Goal: Ask a question: Seek information or help from site administrators or community

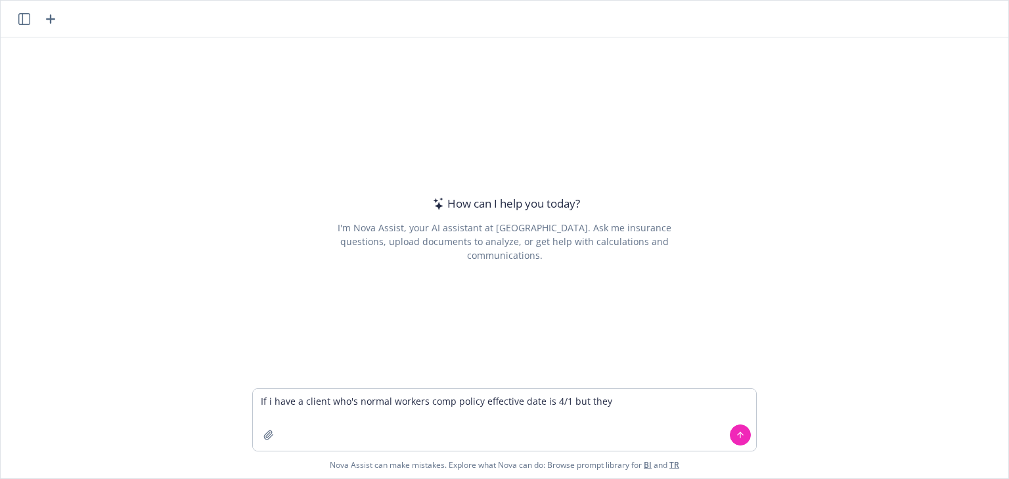
drag, startPoint x: 267, startPoint y: 400, endPoint x: 240, endPoint y: 397, distance: 27.1
click at [244, 399] on div "If i have a client who's normal workers comp policy effective date is 4/1 but t…" at bounding box center [505, 433] width 1008 height 90
drag, startPoint x: 557, startPoint y: 401, endPoint x: 601, endPoint y: 401, distance: 43.4
click at [601, 401] on textarea "I have a client who's normal workers comp policy effective date is 4/1 but they" at bounding box center [504, 420] width 503 height 62
click at [294, 415] on textarea "I have a client who's normal workers comp policy effective date is 4/1. So they…" at bounding box center [504, 420] width 503 height 62
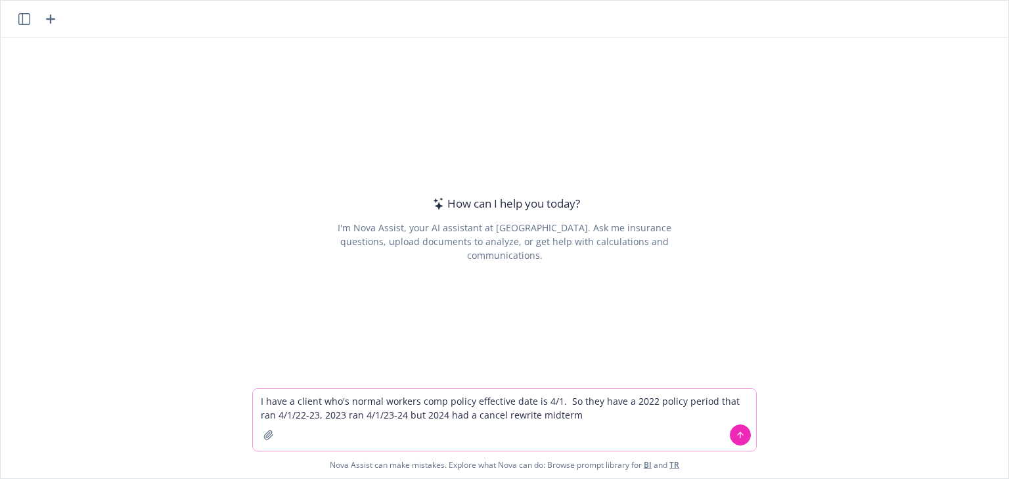
drag, startPoint x: 593, startPoint y: 402, endPoint x: 561, endPoint y: 401, distance: 32.9
click at [561, 401] on textarea "I have a client who's normal workers comp policy effective date is 4/1. So they…" at bounding box center [504, 420] width 503 height 62
click at [301, 416] on textarea "I have a client who's normal workers comp policy effective date is 4/1. They ha…" at bounding box center [504, 420] width 503 height 62
click at [482, 415] on textarea "I have a client who's normal workers comp policy effective date is 4/1. They ha…" at bounding box center [504, 420] width 503 height 62
click at [485, 415] on textarea "I have a client who's normal workers comp policy effective date is 4/1. They ha…" at bounding box center [504, 420] width 503 height 62
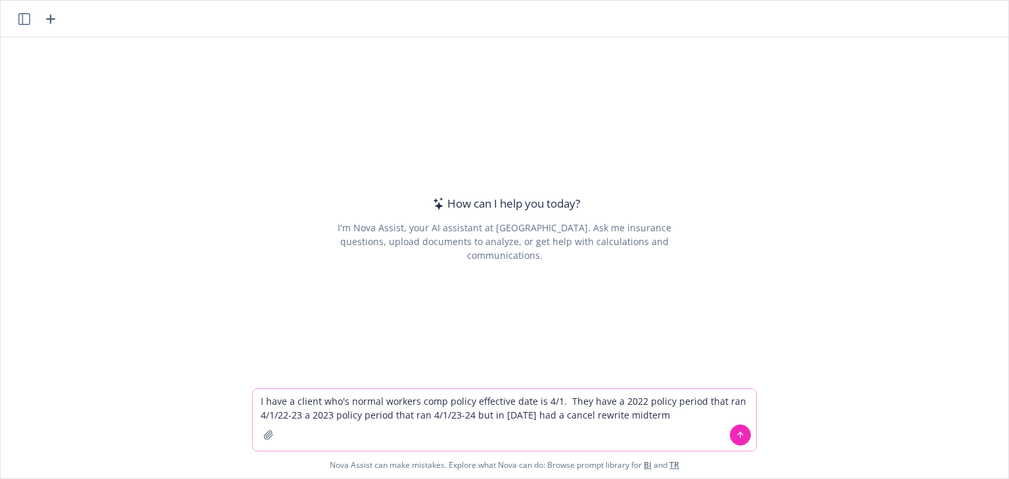
click at [649, 410] on textarea "I have a client who's normal workers comp policy effective date is 4/1. They ha…" at bounding box center [504, 420] width 503 height 62
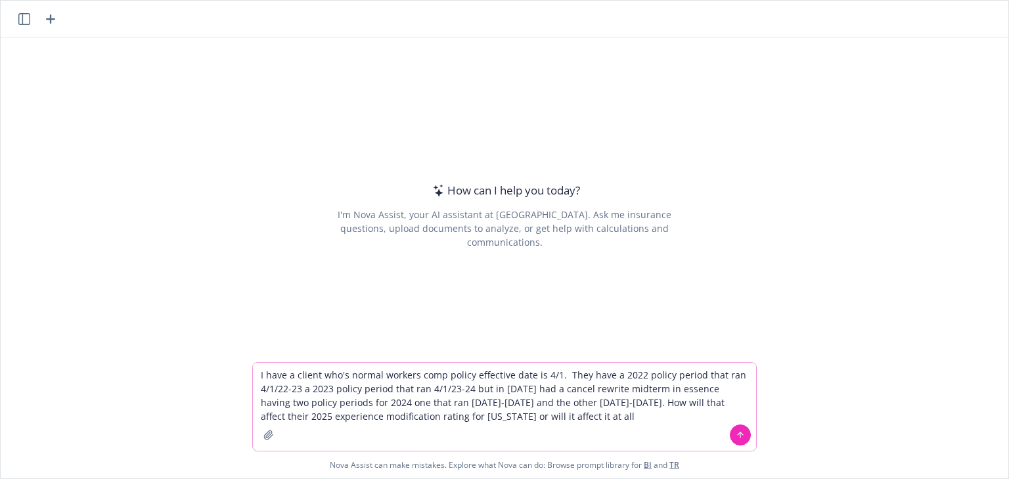
type textarea "I have a client who's normal workers comp policy effective date is 4/1. They ha…"
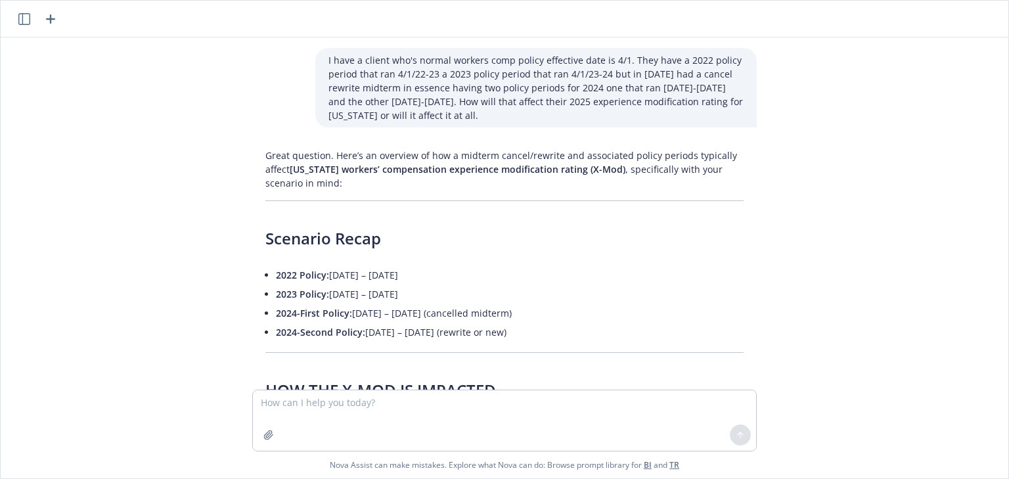
drag, startPoint x: 526, startPoint y: 334, endPoint x: 258, endPoint y: 273, distance: 274.8
click at [276, 273] on ul "2022 Policy: [DATE] – [DATE] 2023 Policy: [DATE] – [DATE] 2024-First Policy: [D…" at bounding box center [510, 303] width 468 height 76
copy ul "2022 Policy: [DATE] – [DATE] 2023 Policy: [DATE] – [DATE] 2024-First Policy: [D…"
drag, startPoint x: 279, startPoint y: 401, endPoint x: 285, endPoint y: 397, distance: 7.7
click at [279, 401] on textarea at bounding box center [504, 420] width 503 height 60
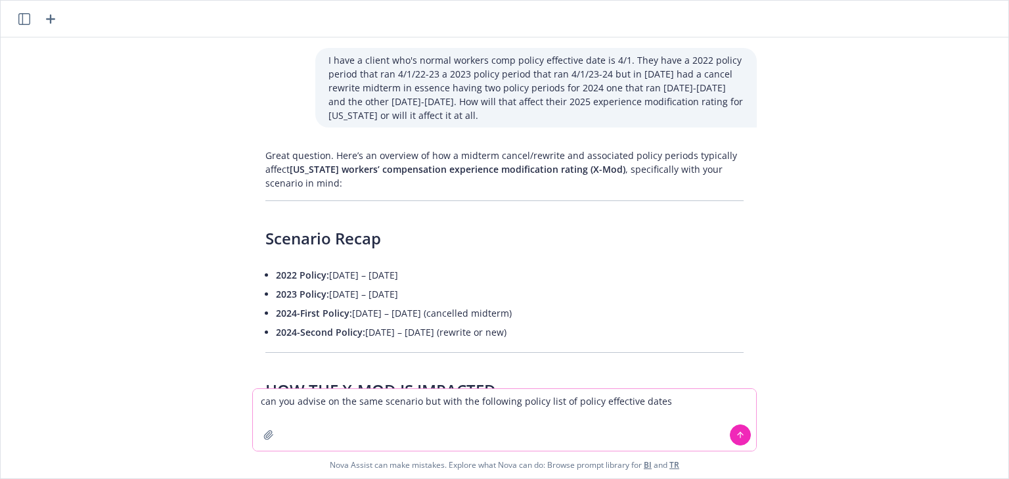
type textarea "can you advise on the same scenario but with the following policy list of polic…"
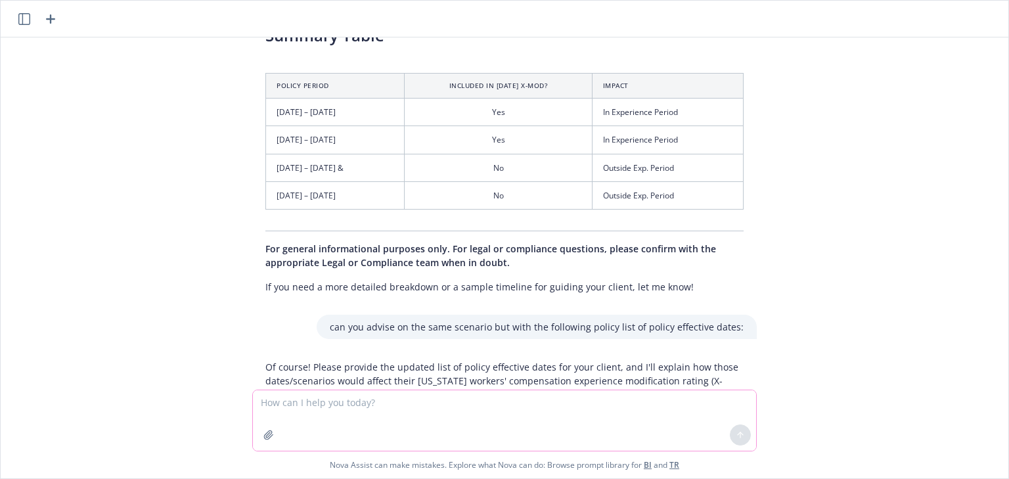
scroll to position [1126, 0]
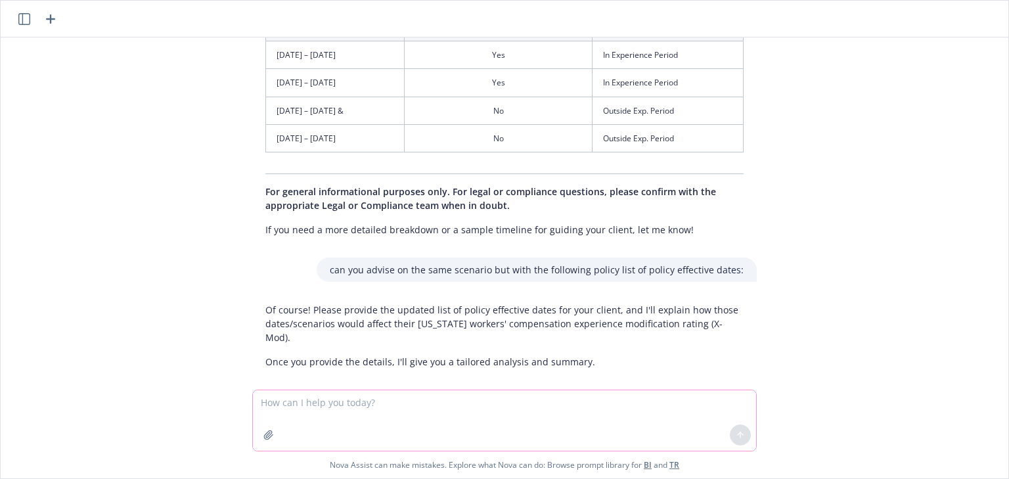
paste textarea "2022 Policy: [DATE] – [DATE] 2023 Policy: [DATE] – [DATE] 2024-First Policy: [D…"
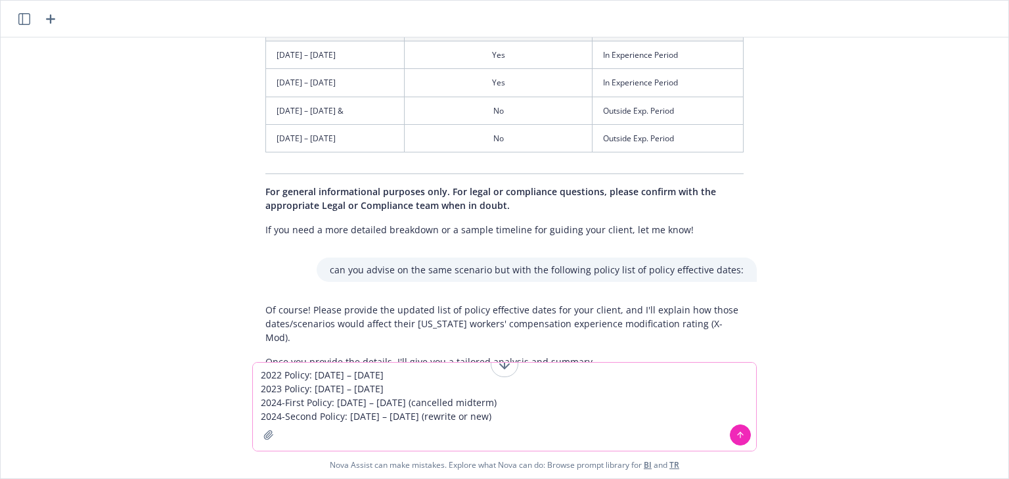
click at [382, 418] on textarea "2022 Policy: [DATE] – [DATE] 2023 Policy: [DATE] – [DATE] 2024-First Policy: [D…" at bounding box center [504, 407] width 503 height 88
click at [428, 417] on textarea "2022 Policy: [DATE] – [DATE] 2023 Policy: [DATE] – [DATE] 2024-First Policy: [D…" at bounding box center [504, 407] width 503 height 88
drag, startPoint x: 499, startPoint y: 405, endPoint x: 423, endPoint y: 408, distance: 76.3
click at [423, 408] on textarea "2022 Policy: [DATE] – [DATE] 2023 Policy: [DATE] – [DATE] 2024-First Policy: [D…" at bounding box center [504, 407] width 503 height 88
click at [505, 418] on textarea "2022 Policy: [DATE] – [DATE] 2023 Policy: [DATE] – [DATE] 2024-First Policy: [D…" at bounding box center [504, 407] width 503 height 88
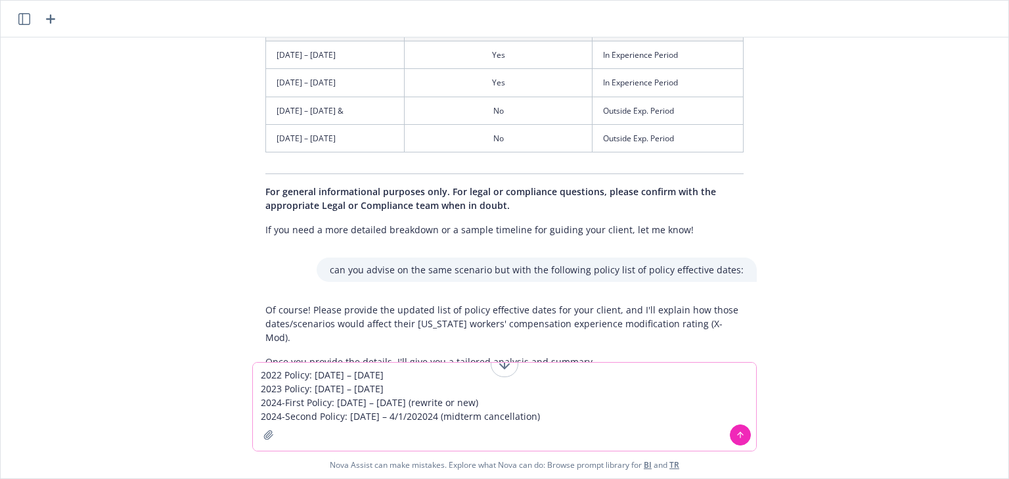
click at [423, 415] on textarea "2022 Policy: [DATE] – [DATE] 2023 Policy: [DATE] – [DATE] 2024-First Policy: [D…" at bounding box center [504, 407] width 503 height 88
click at [311, 417] on textarea "2022 Policy: [DATE] – [DATE] 2023 Policy: [DATE] – [DATE] 2024-First Policy: [D…" at bounding box center [504, 407] width 503 height 88
drag, startPoint x: 523, startPoint y: 413, endPoint x: 276, endPoint y: 409, distance: 247.1
click at [231, 413] on div "2022 Policy: [DATE] – [DATE] 2023 Policy: [DATE] – [DATE] 2024-Second Policy: […" at bounding box center [505, 420] width 1008 height 116
click at [412, 388] on textarea "2022 Policy: [DATE] – [DATE] 2023 Policy: [DATE] – [DATE] 2024-Second Policy: […" at bounding box center [504, 407] width 503 height 88
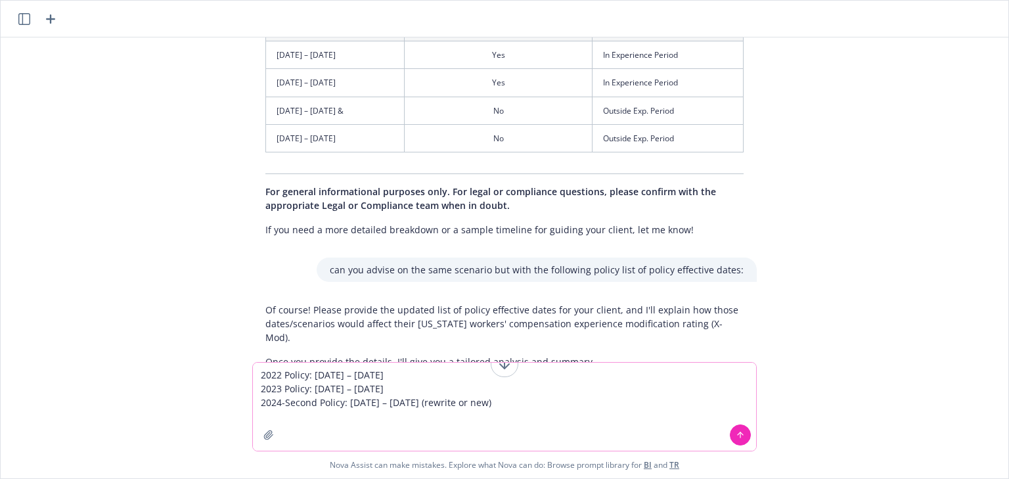
paste textarea "2024-First Policy: [DATE] – [DATE] (midterm cancellation)"
type textarea "2022 Policy: [DATE] – [DATE] 2023 Policy: [DATE] – [DATE] 2024-First Policy: [D…"
click at [397, 389] on textarea "2022 Policy: [DATE] – [DATE] 2023 Policy: [DATE] – [DATE] 2024-First Policy: [D…" at bounding box center [504, 407] width 503 height 88
click at [400, 387] on textarea "2022 Policy: [DATE] – [DATE] 2023 Policy: [DATE] – [DATE] 2024-First Policy: [D…" at bounding box center [504, 407] width 503 height 88
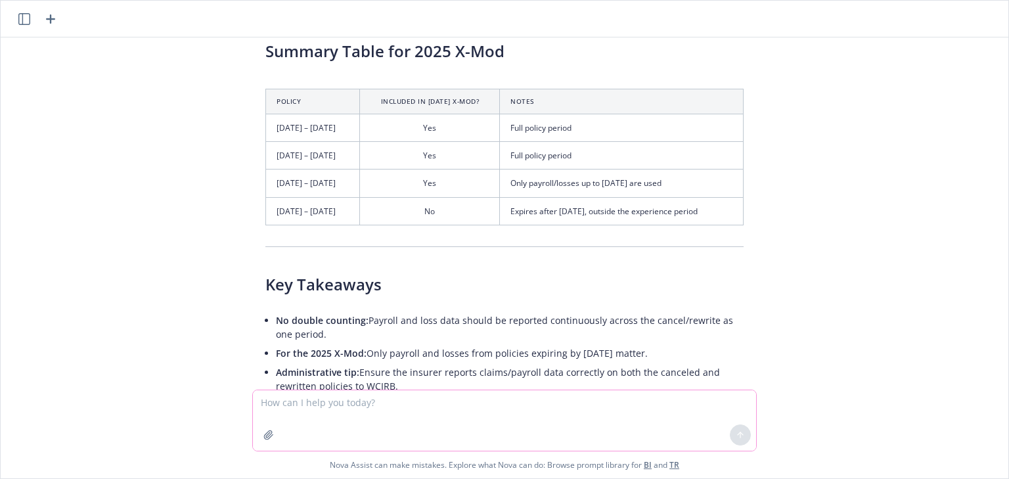
scroll to position [2343, 0]
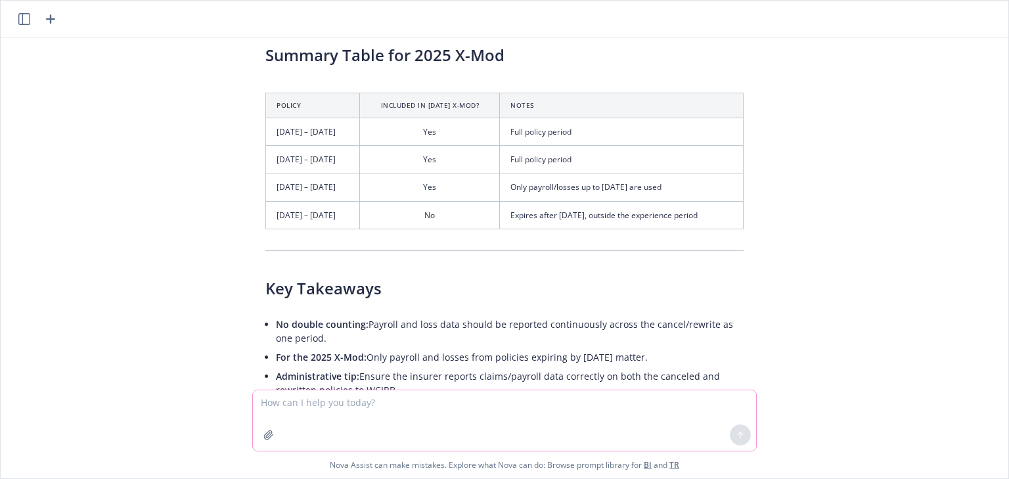
drag, startPoint x: 357, startPoint y: 400, endPoint x: 354, endPoint y: 392, distance: 8.3
click at [355, 400] on textarea at bounding box center [504, 420] width 503 height 60
click at [465, 403] on textarea "could you do the same analysis but for the 2026 experience rating." at bounding box center [504, 420] width 503 height 62
type textarea "could you do the same analysis but for the 2026 CA WC experience rating."
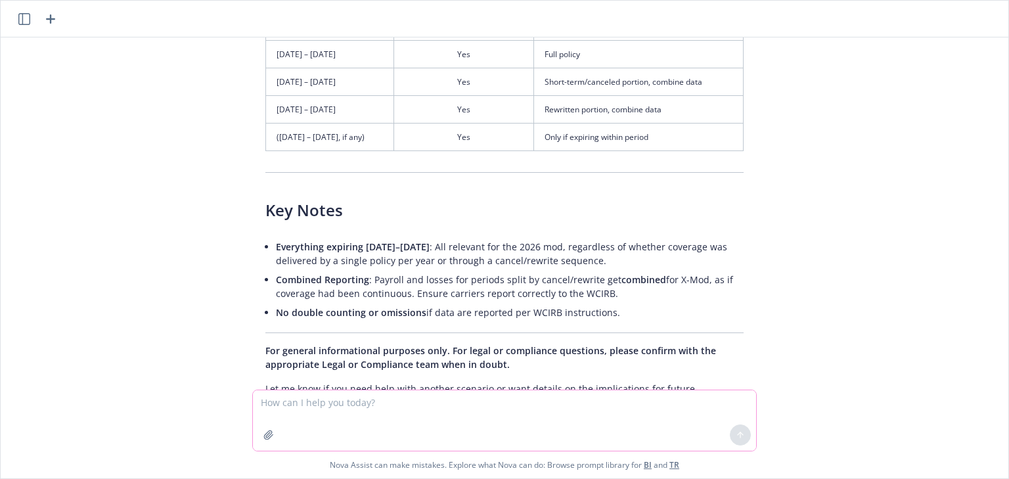
scroll to position [3826, 0]
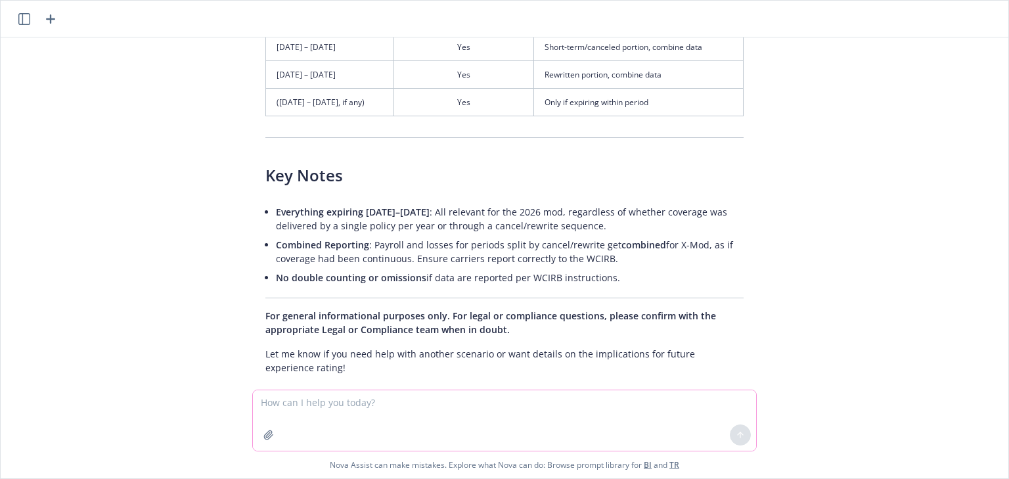
click at [283, 407] on textarea at bounding box center [504, 420] width 503 height 60
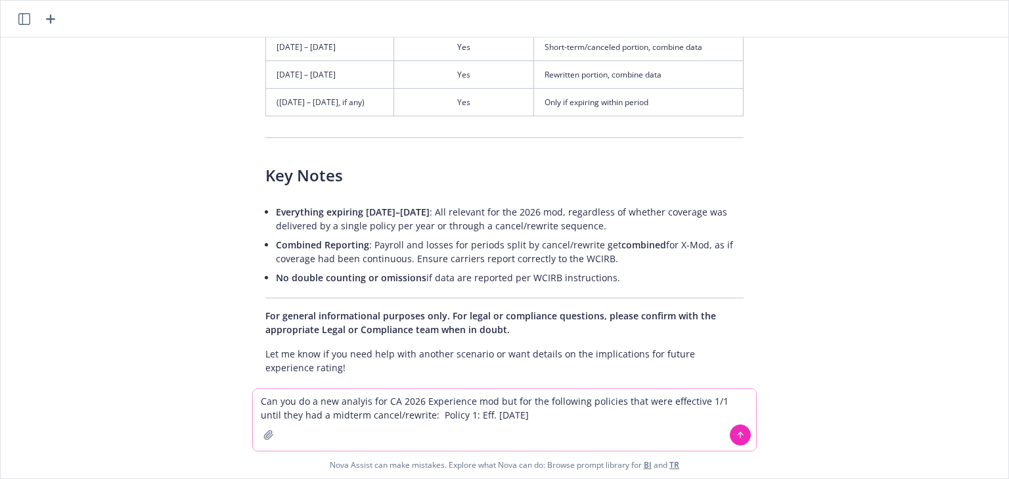
click at [528, 419] on textarea "Can you do a new analyis for CA 2026 Experience mod but for the following polic…" at bounding box center [504, 420] width 503 height 62
drag, startPoint x: 701, startPoint y: 415, endPoint x: 668, endPoint y: 415, distance: 33.5
click at [668, 415] on textarea "Can you do a new analyis for CA 2026 Experience mod but for the following polic…" at bounding box center [504, 420] width 503 height 62
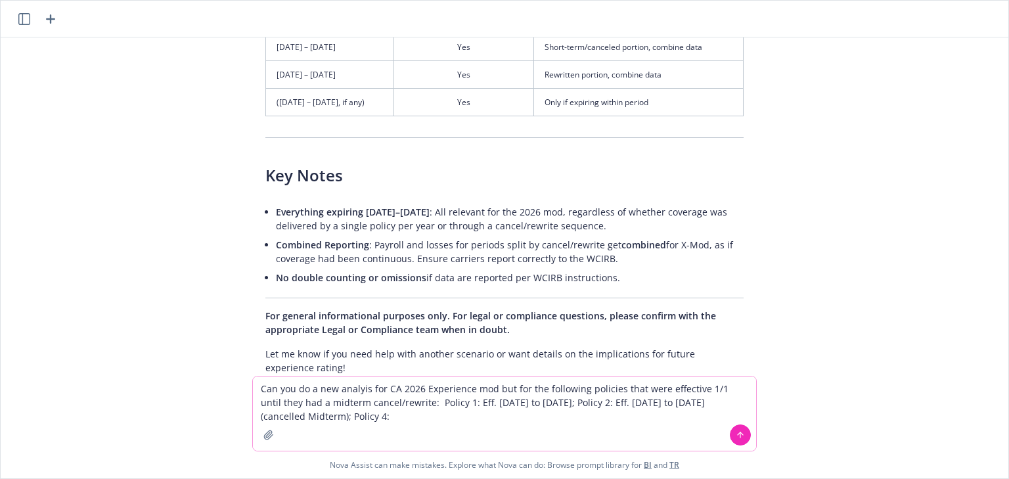
click at [591, 400] on textarea "Can you do a new analyis for CA 2026 Experience mod but for the following polic…" at bounding box center [504, 414] width 503 height 74
click at [444, 404] on textarea "Can you do a new analyis for CA 2026 Experience mod but for the following polic…" at bounding box center [504, 414] width 503 height 74
click at [410, 404] on textarea "Can you do a new analyis for CA 2026 Experience mod but for the following polic…" at bounding box center [504, 414] width 503 height 74
click at [497, 416] on textarea "Can you do a new analyis for CA 2026 Experience mod but for the following polic…" at bounding box center [504, 414] width 503 height 74
type textarea "Can you do a new analyis for CA 2026 Experience mod but for the following polic…"
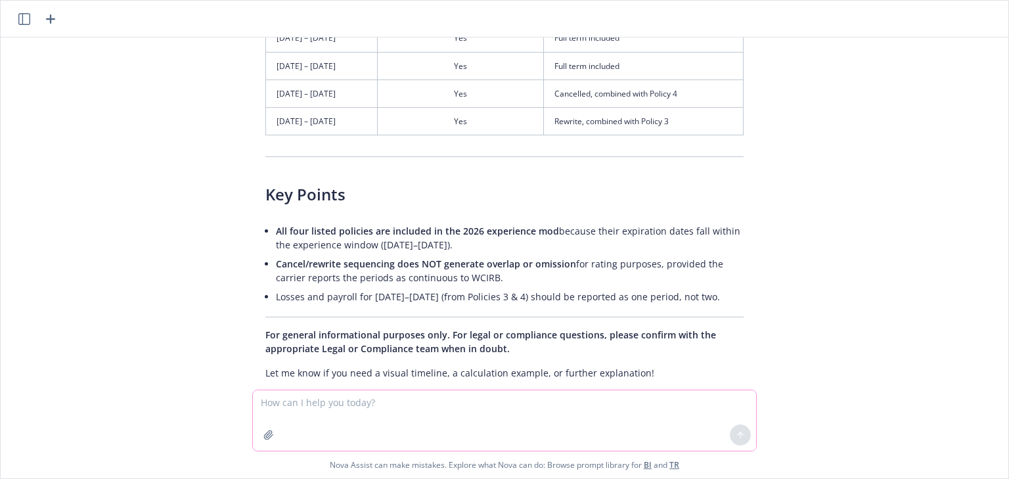
scroll to position [5192, 0]
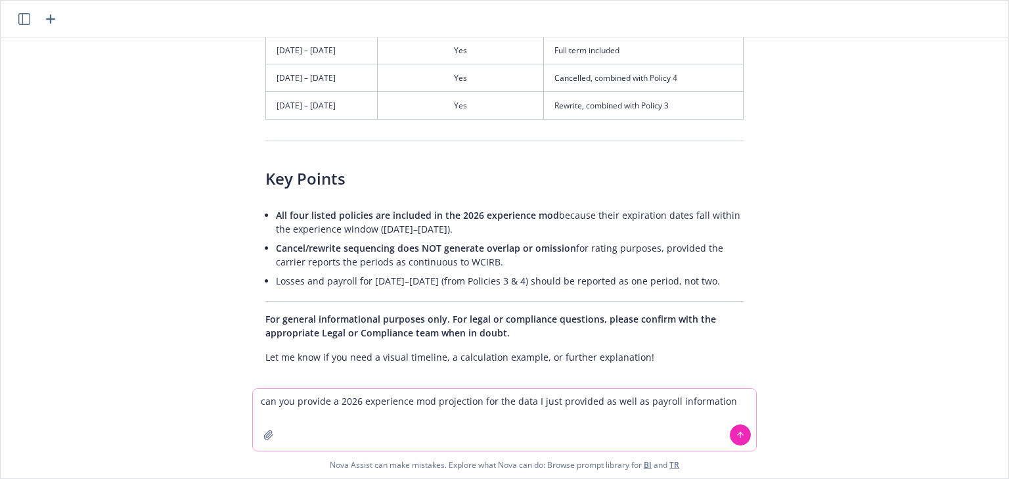
drag, startPoint x: 594, startPoint y: 402, endPoint x: 718, endPoint y: 400, distance: 123.6
click at [718, 400] on textarea "can you provide a 2026 experience mod projection for the data I just provided a…" at bounding box center [504, 420] width 503 height 62
type textarea "can you provide a 2026 experience mod projection for the data I just provided a…"
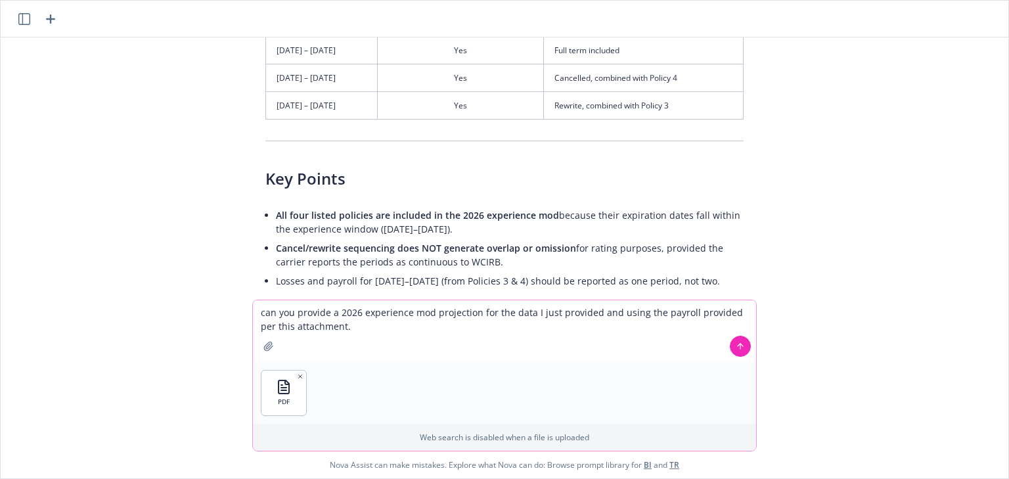
click at [737, 344] on icon at bounding box center [740, 346] width 9 height 9
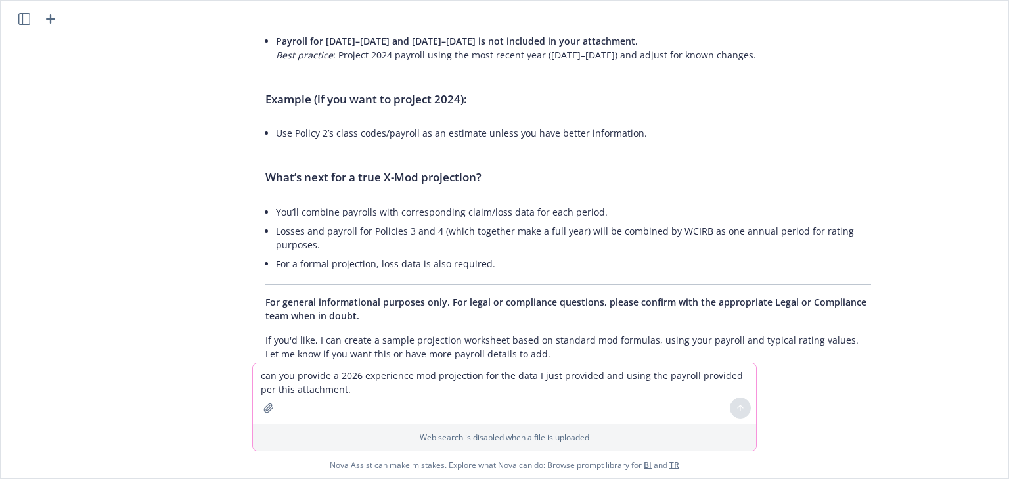
scroll to position [6045, 0]
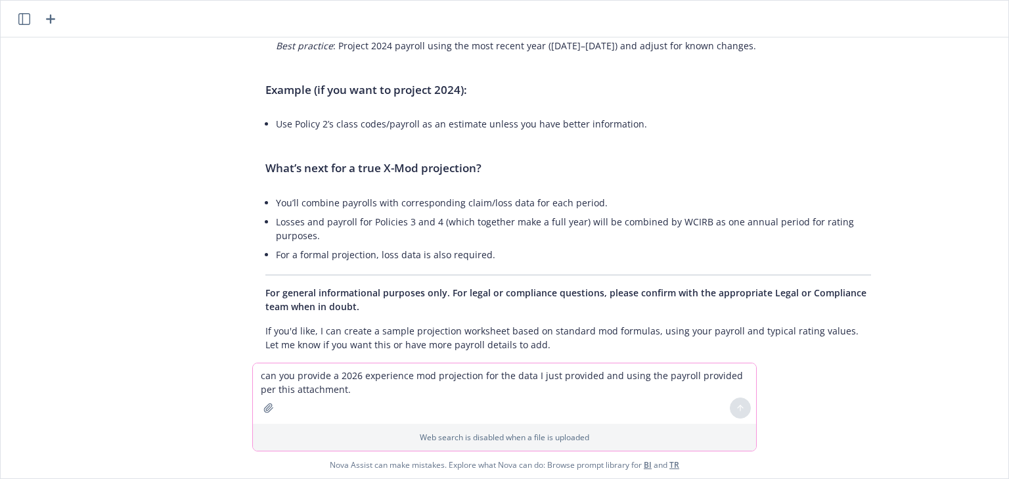
click at [497, 370] on textarea "can you provide a 2026 experience mod projection for the data I just provided a…" at bounding box center [504, 393] width 503 height 60
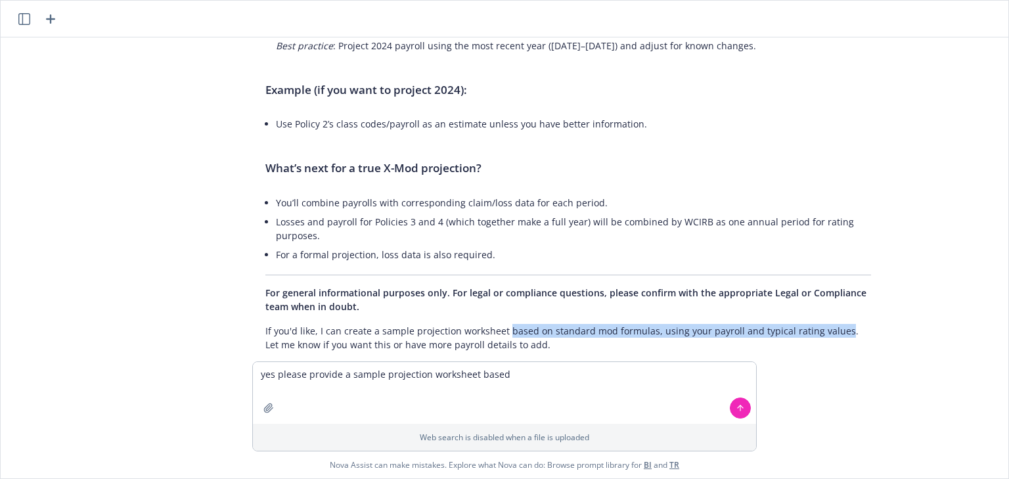
drag, startPoint x: 499, startPoint y: 302, endPoint x: 827, endPoint y: 304, distance: 327.9
click at [827, 324] on p "If you'd like, I can create a sample projection worksheet based on standard mod…" at bounding box center [568, 338] width 606 height 28
copy p "based on standard mod formulas, using your payroll and typical rating values"
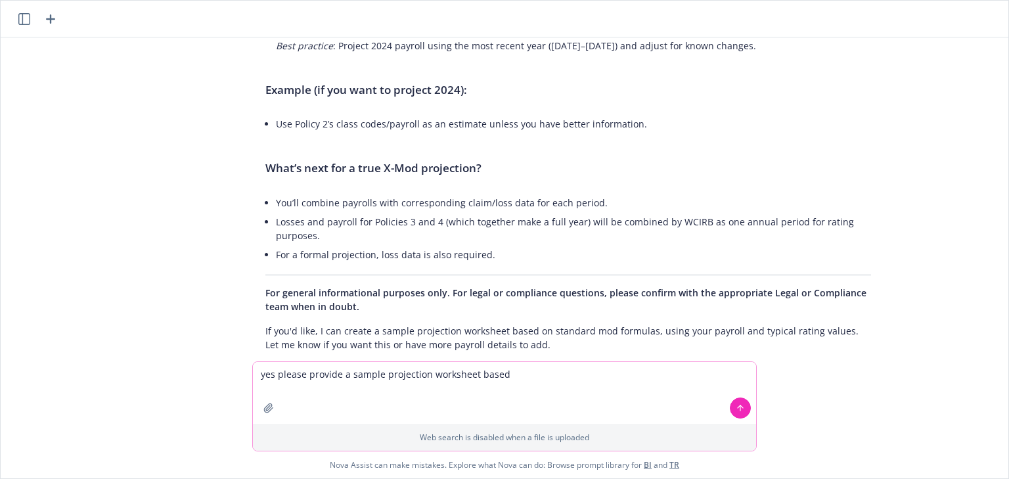
click at [517, 370] on textarea "yes please provide a sample projection worksheet based" at bounding box center [504, 393] width 503 height 62
drag, startPoint x: 505, startPoint y: 377, endPoint x: 475, endPoint y: 375, distance: 29.6
click at [475, 375] on textarea "yes please provide a sample projection worksheet based" at bounding box center [504, 393] width 503 height 62
paste textarea "on standard mod formulas, using your payroll and typical rating values"
click at [665, 376] on textarea "yes please provide a sample projection worksheet based on standard mod formulas…" at bounding box center [504, 393] width 503 height 62
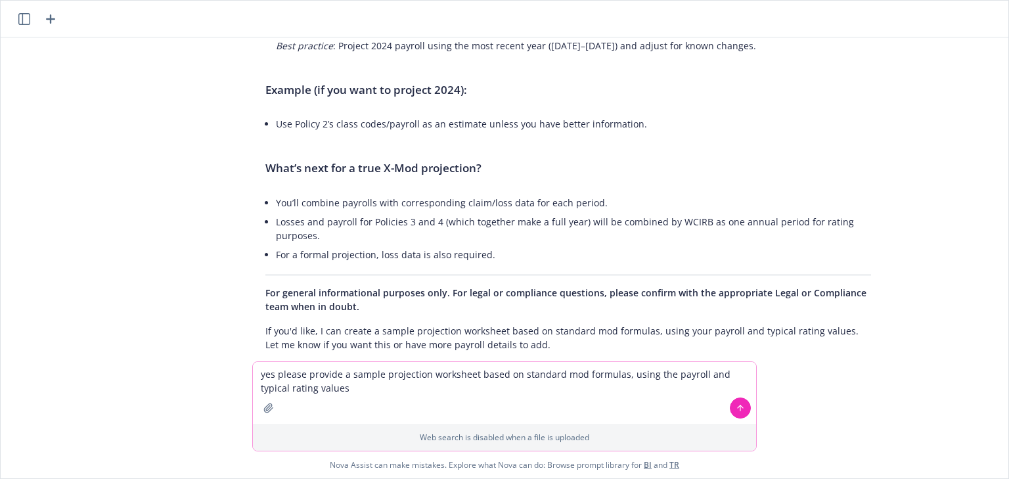
type textarea "yes please provide a sample projection worksheet based on standard mod formulas…"
click at [731, 402] on button at bounding box center [740, 408] width 21 height 21
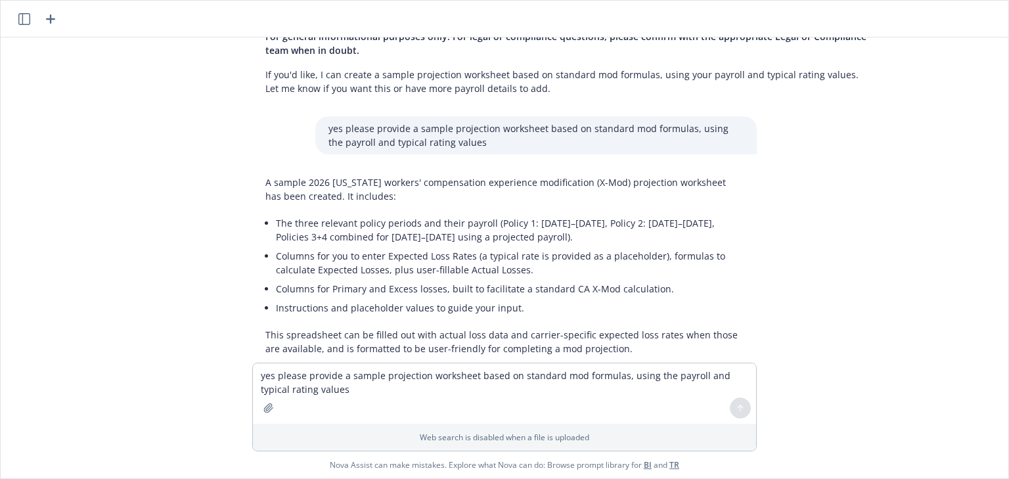
scroll to position [6306, 0]
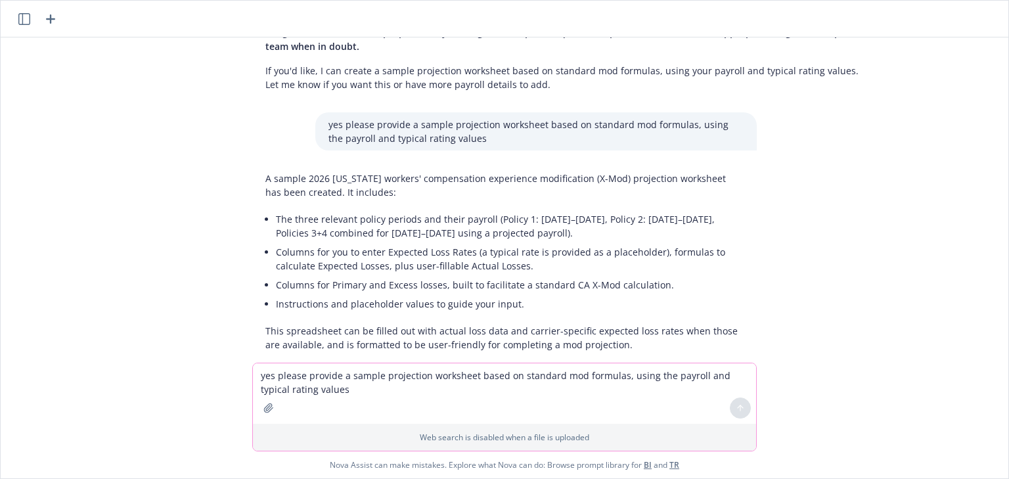
click at [265, 384] on textarea "yes please provide a sample projection worksheet based on standard mod formulas…" at bounding box center [504, 393] width 503 height 60
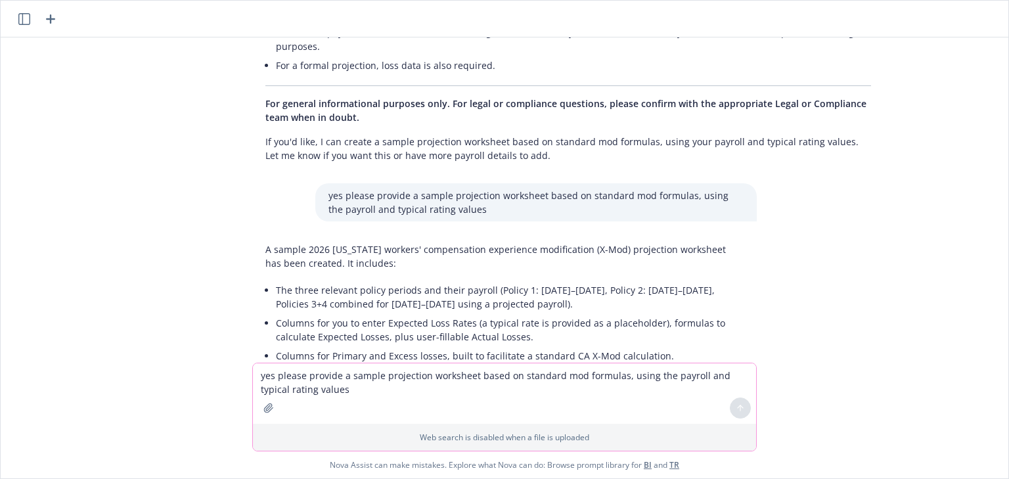
scroll to position [6253, 0]
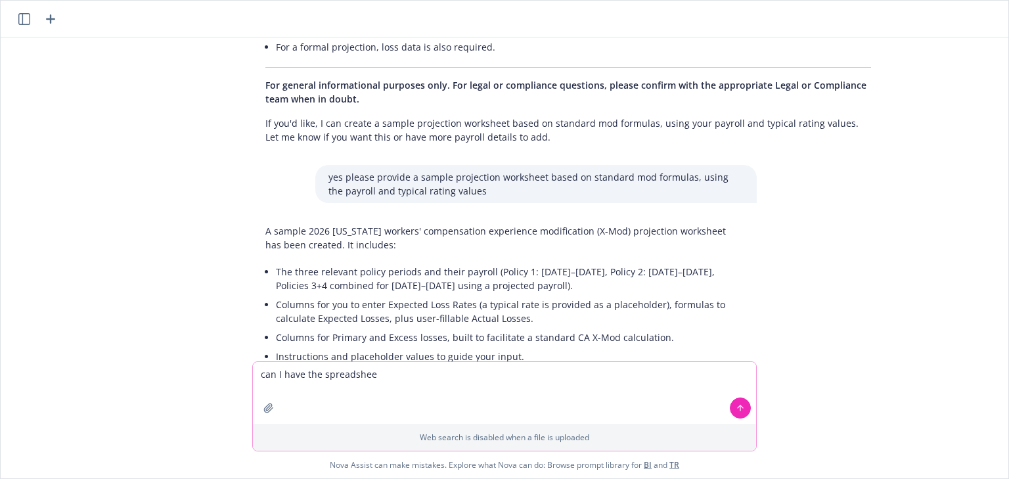
type textarea "can I have the spreadsheet"
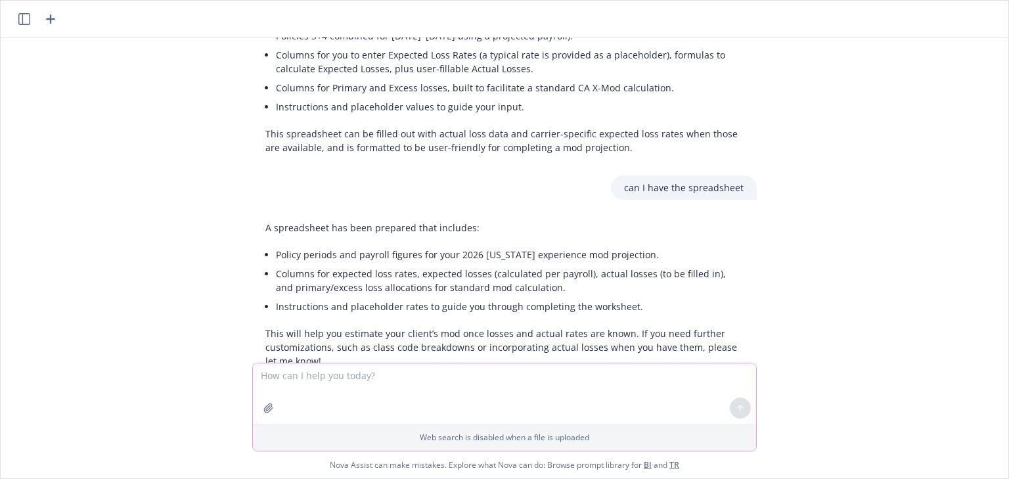
scroll to position [6518, 0]
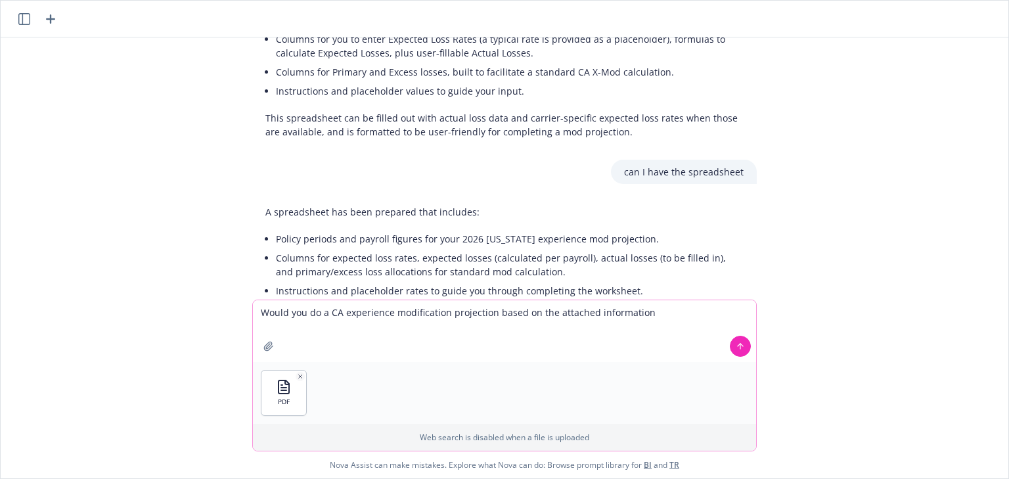
drag, startPoint x: 326, startPoint y: 311, endPoint x: 355, endPoint y: 311, distance: 29.6
click at [329, 313] on textarea "Would you do a CA experience modification projection based on the attached info…" at bounding box center [504, 331] width 503 height 62
drag, startPoint x: 665, startPoint y: 312, endPoint x: 637, endPoint y: 313, distance: 27.6
click at [637, 313] on textarea "Would you do a 2026 CA experience modification projection based on the attached…" at bounding box center [504, 331] width 503 height 62
click at [618, 315] on textarea "Would you do a 2026 CA experience modification projection based on the attached…" at bounding box center [504, 331] width 503 height 62
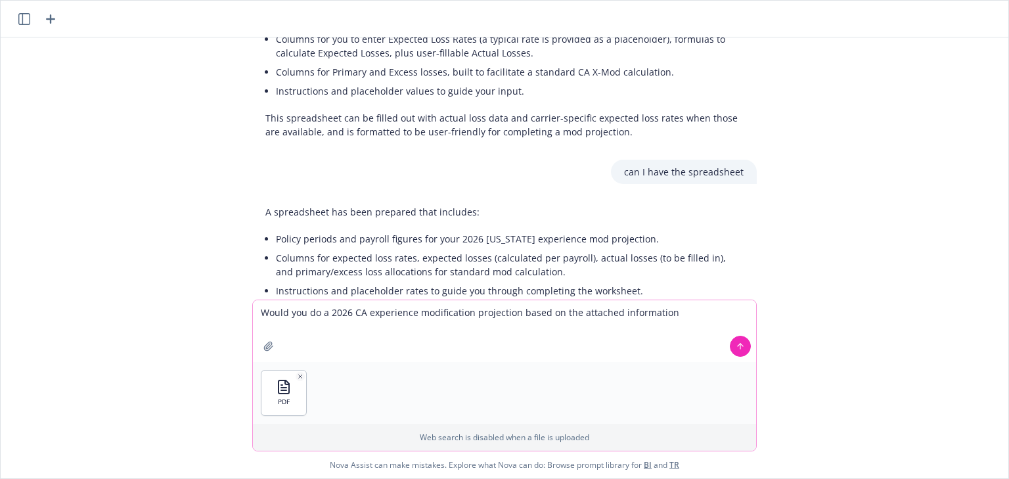
drag, startPoint x: 614, startPoint y: 313, endPoint x: 655, endPoint y: 291, distance: 46.5
click at [665, 313] on textarea "Would you do a 2026 CA experience modification projection based on the attached…" at bounding box center [504, 331] width 503 height 62
type textarea "Would you do a 2026 CA experience modification projection based on the attached…"
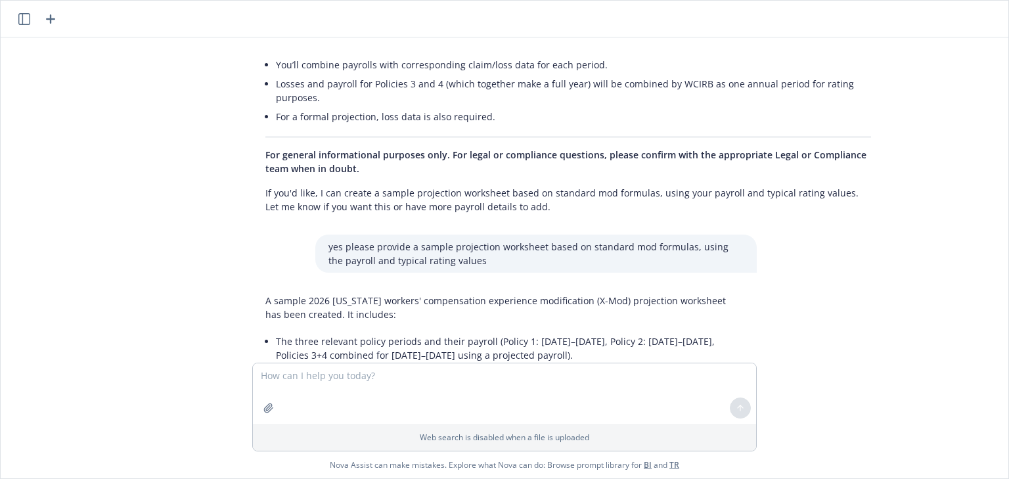
scroll to position [6175, 0]
